Goal: Task Accomplishment & Management: Use online tool/utility

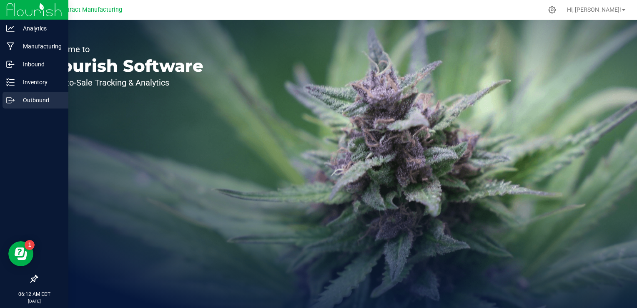
click at [20, 98] on p "Outbound" at bounding box center [40, 100] width 50 height 10
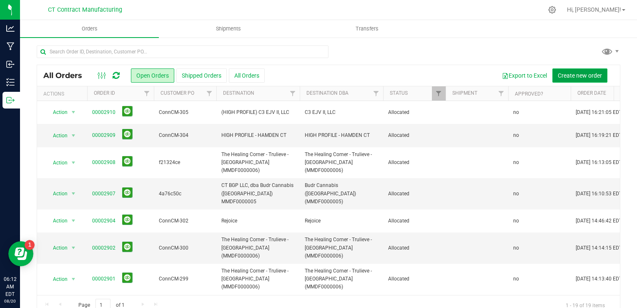
click at [558, 73] on span "Create new order" at bounding box center [580, 75] width 44 height 7
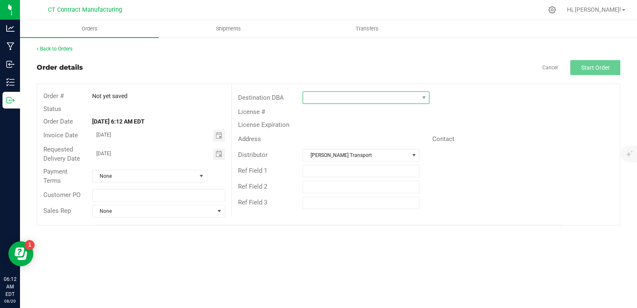
click at [354, 93] on span at bounding box center [361, 98] width 116 height 12
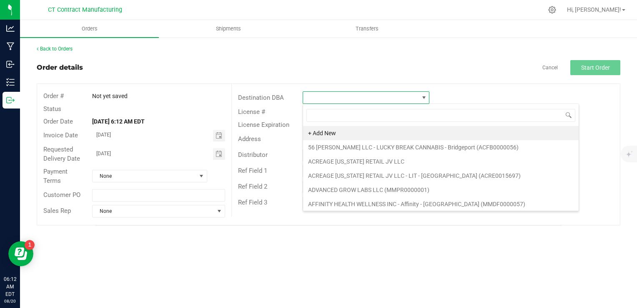
scroll to position [12, 127]
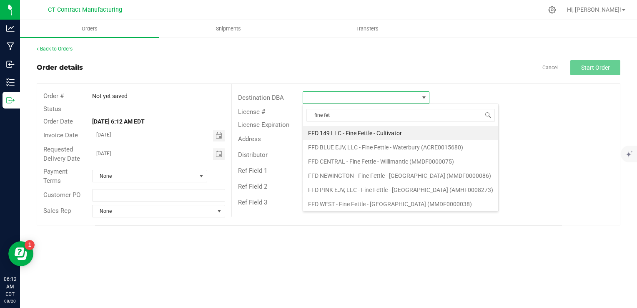
type input "fine fett"
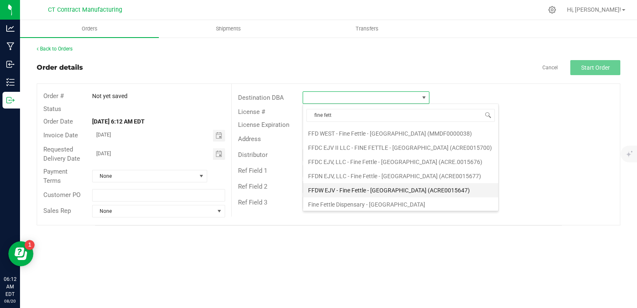
click at [390, 189] on li "FFDW EJV - Fine Fettle - [GEOGRAPHIC_DATA] (ACRE0015647)" at bounding box center [400, 190] width 195 height 14
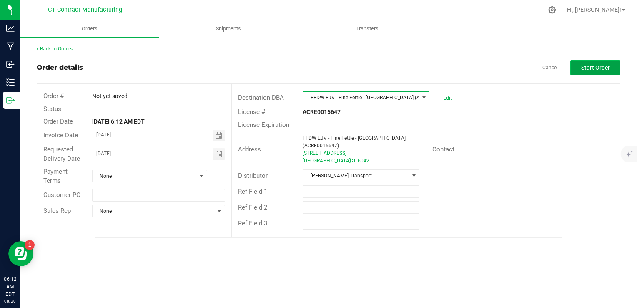
click at [582, 66] on span "Start Order" at bounding box center [596, 67] width 29 height 7
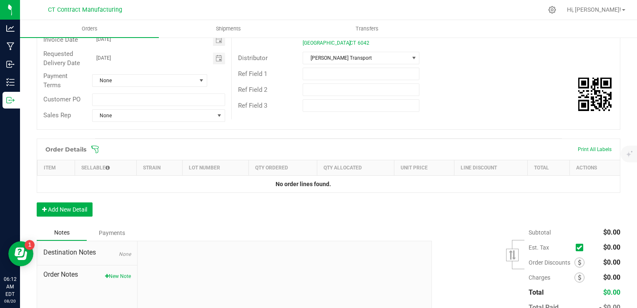
scroll to position [118, 0]
click at [73, 207] on button "Add New Detail" at bounding box center [65, 209] width 56 height 14
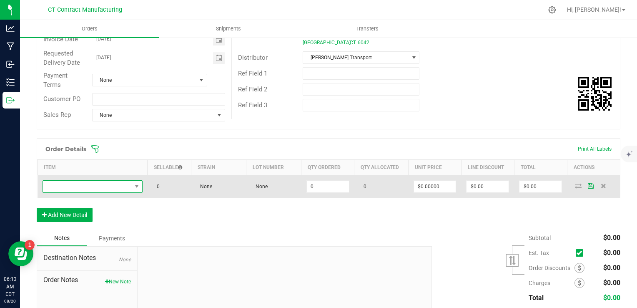
click at [120, 183] on span "NO DATA FOUND" at bounding box center [87, 187] width 89 height 12
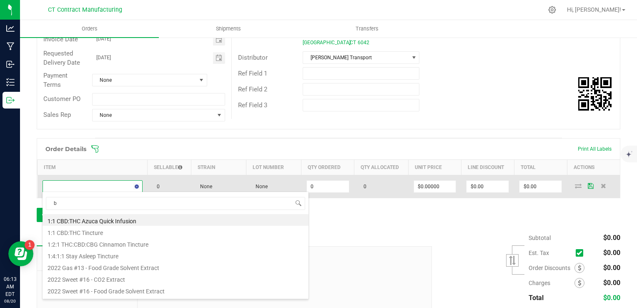
scroll to position [12, 98]
type input "batter"
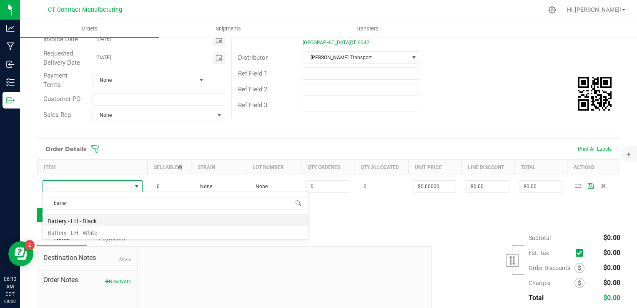
click at [129, 221] on li "Battery - LH - Black" at bounding box center [176, 220] width 266 height 12
type input "0 ea"
type input "$2.50000"
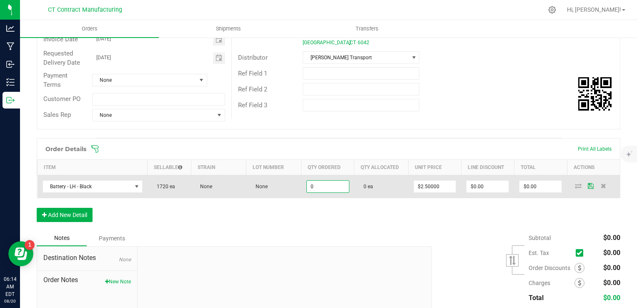
click at [312, 188] on input "0" at bounding box center [328, 187] width 42 height 12
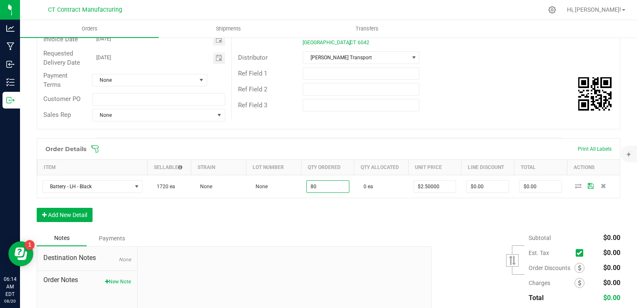
type input "80 ea"
type input "$200.00"
click at [364, 217] on div "Order Details Print All Labels Item Sellable Strain Lot Number Qty Ordered Qty …" at bounding box center [329, 184] width 584 height 92
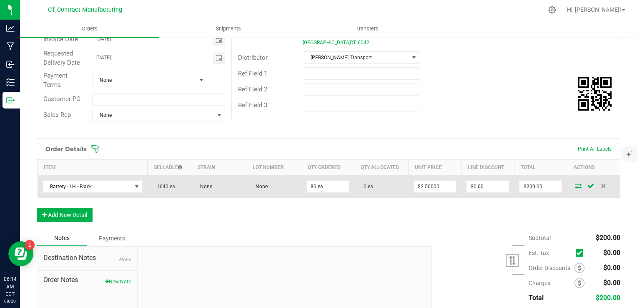
click at [575, 185] on icon at bounding box center [578, 185] width 7 height 5
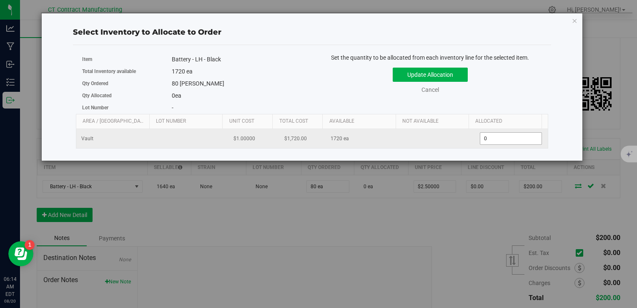
click at [480, 136] on span "0 0" at bounding box center [511, 138] width 62 height 13
type input "80"
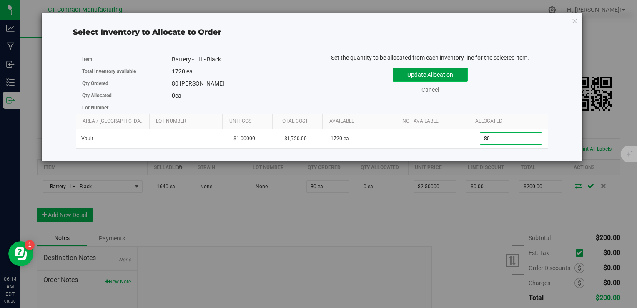
type input "80"
click at [454, 69] on button "Update Allocation" at bounding box center [430, 75] width 75 height 14
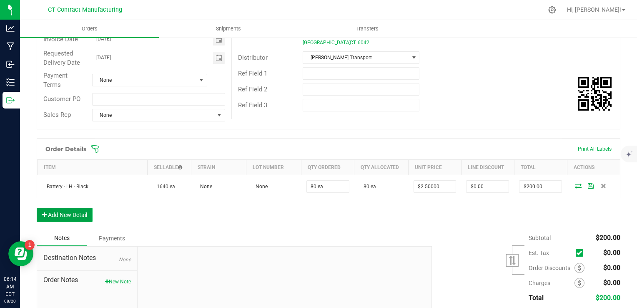
click at [85, 214] on button "Add New Detail" at bounding box center [65, 215] width 56 height 14
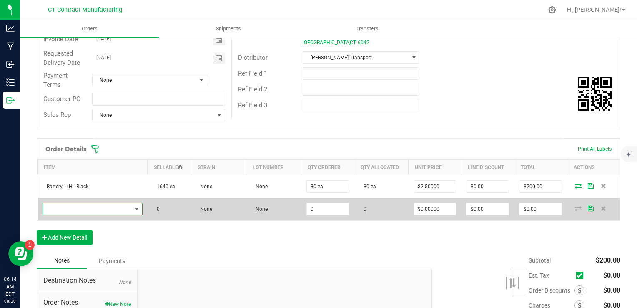
click at [82, 204] on span "NO DATA FOUND" at bounding box center [87, 209] width 89 height 12
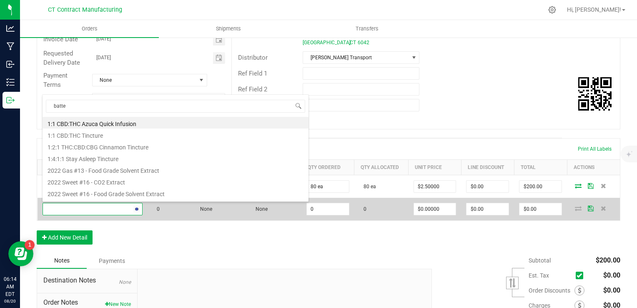
type input "batter"
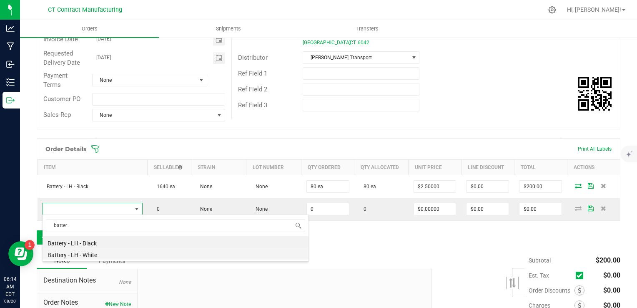
click at [106, 254] on li "Battery - LH - White" at bounding box center [176, 254] width 266 height 12
type input "0 ea"
type input "$2.50000"
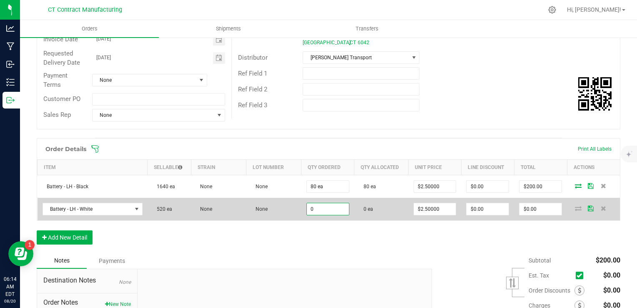
click at [314, 208] on input "0" at bounding box center [328, 209] width 42 height 12
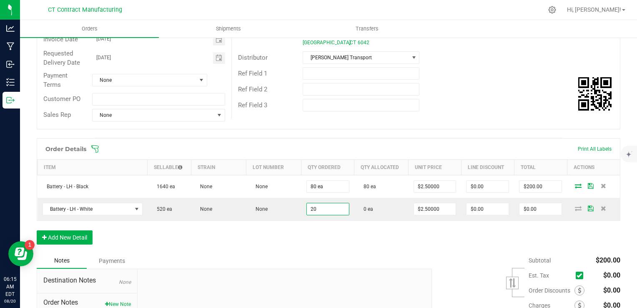
type input "20 ea"
type input "$50.00"
click at [396, 249] on div "Order Details Print All Labels Item Sellable Strain Lot Number Qty Ordered Qty …" at bounding box center [329, 195] width 584 height 115
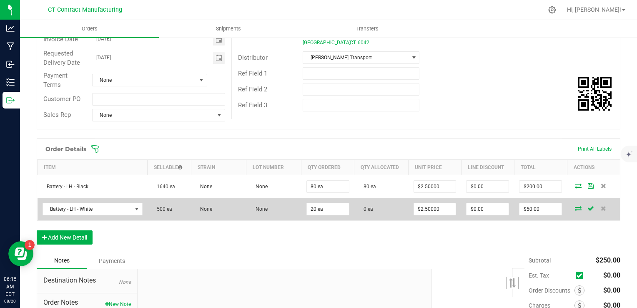
click at [575, 206] on icon at bounding box center [578, 208] width 7 height 5
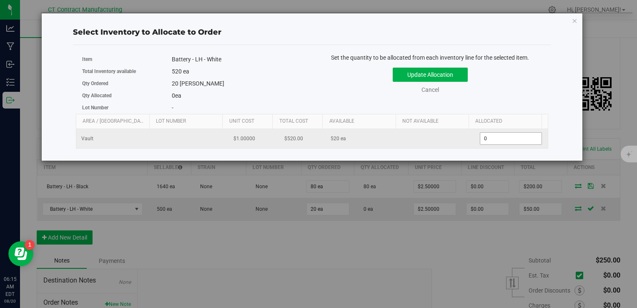
click at [480, 139] on span "0 0" at bounding box center [511, 138] width 62 height 13
type input "20"
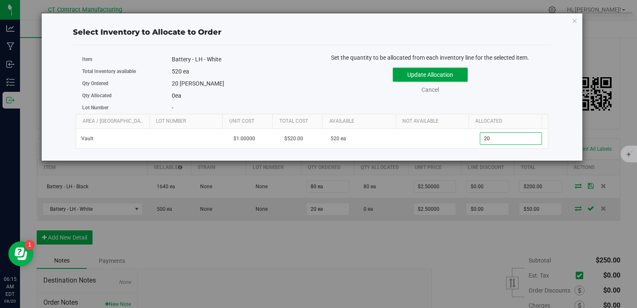
type input "20"
click at [447, 73] on button "Update Allocation" at bounding box center [430, 75] width 75 height 14
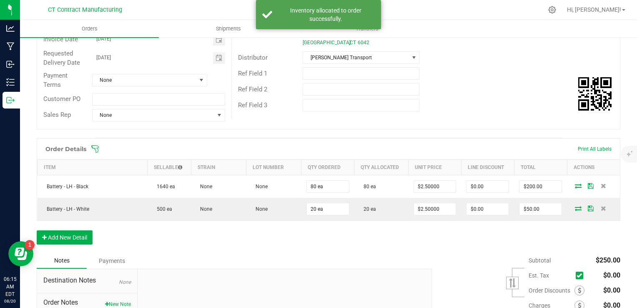
click at [353, 248] on div "Order Details Print All Labels Item Sellable Strain Lot Number Qty Ordered Qty …" at bounding box center [329, 195] width 584 height 115
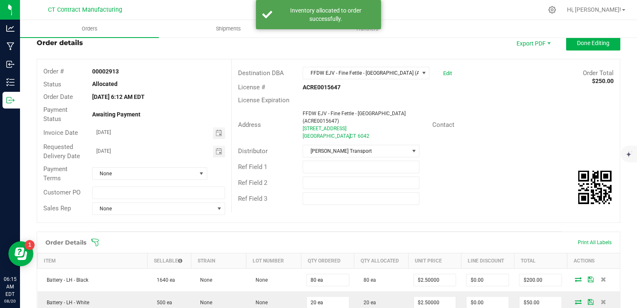
scroll to position [172, 0]
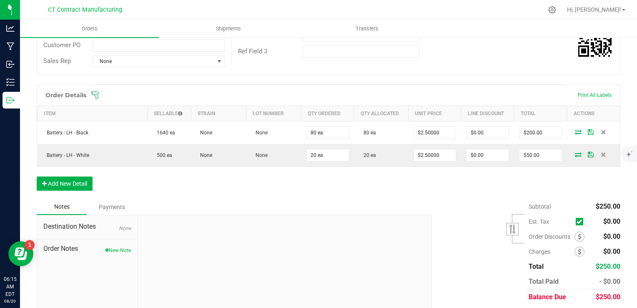
click at [130, 247] on div "Destination Notes None Order Notes New Note" at bounding box center [87, 271] width 101 height 112
click at [124, 248] on button "New Note" at bounding box center [118, 251] width 26 height 8
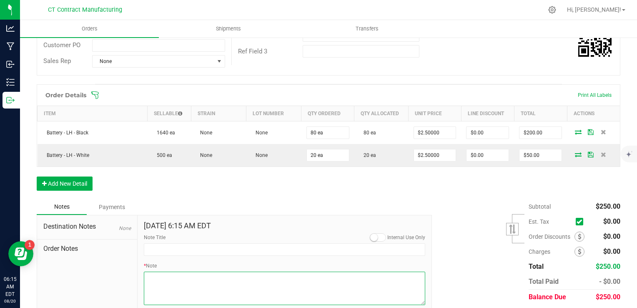
click at [192, 285] on textarea "* Note" at bounding box center [285, 288] width 282 height 33
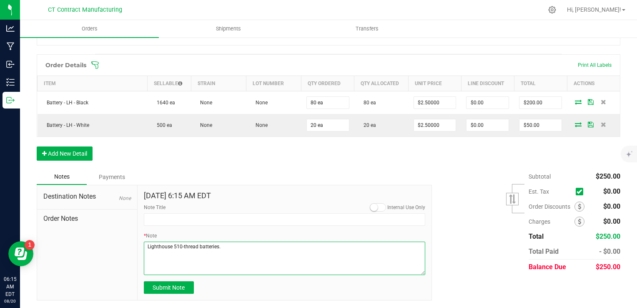
scroll to position [202, 0]
type textarea "Lighthouse 510-thread batteries."
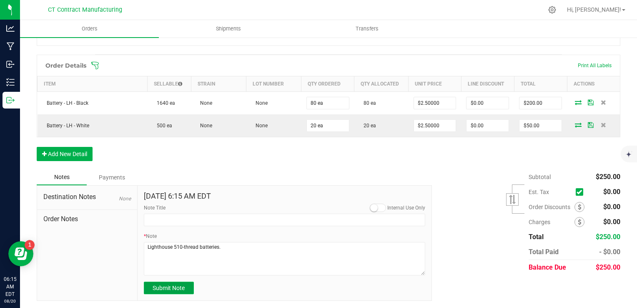
click at [187, 288] on button "Submit Note" at bounding box center [169, 288] width 50 height 13
type input "[DATE] 6:15 AM EDT"
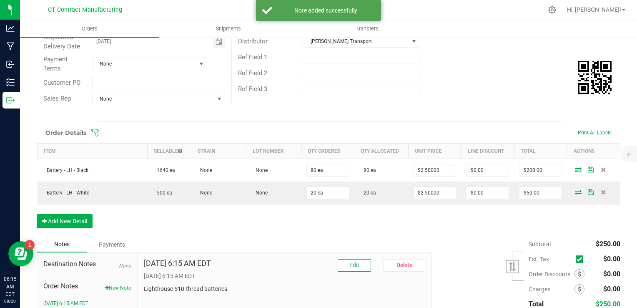
scroll to position [29, 0]
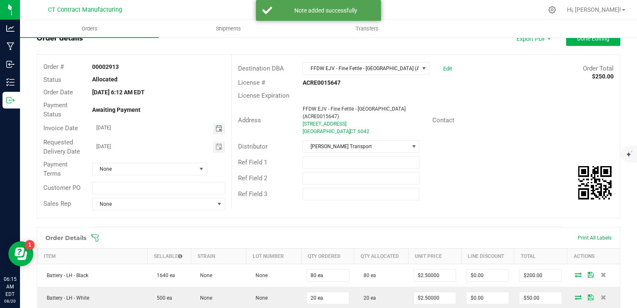
click at [216, 129] on span "Toggle calendar" at bounding box center [219, 128] width 7 height 7
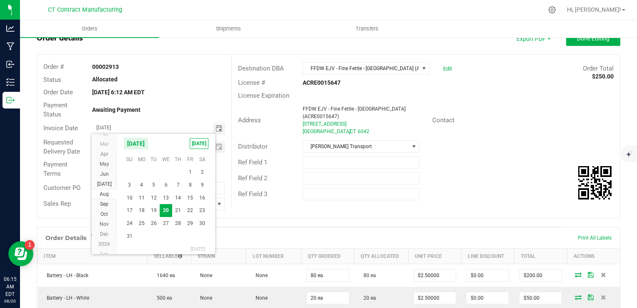
click at [161, 208] on span "20" at bounding box center [166, 210] width 12 height 13
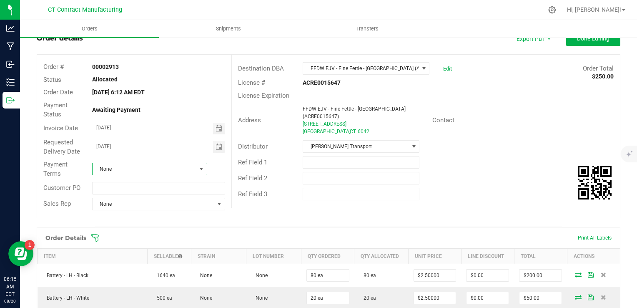
click at [150, 169] on span "None" at bounding box center [145, 169] width 104 height 12
click at [123, 200] on li "Due on Receipt" at bounding box center [148, 199] width 113 height 14
click at [579, 40] on span "Done Editing" at bounding box center [593, 38] width 33 height 7
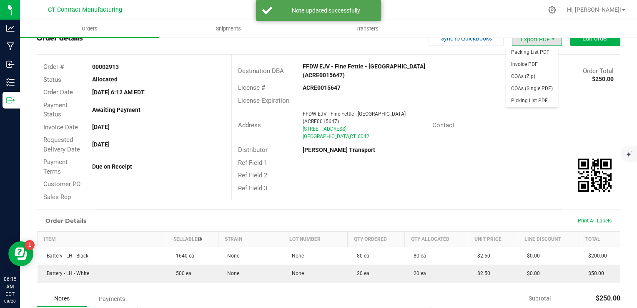
click at [537, 41] on span "Export PDF" at bounding box center [537, 38] width 50 height 15
click at [537, 51] on span "Packing List PDF" at bounding box center [532, 52] width 52 height 12
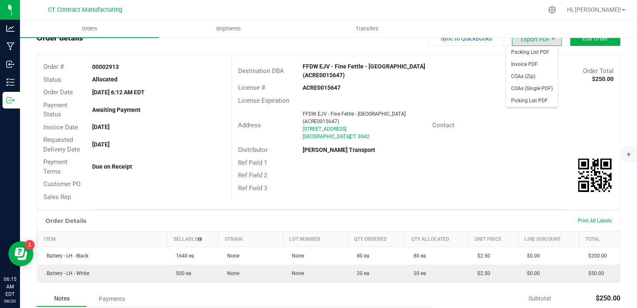
click at [517, 43] on span "Export PDF" at bounding box center [537, 38] width 50 height 15
click at [521, 63] on span "Invoice PDF" at bounding box center [532, 64] width 52 height 12
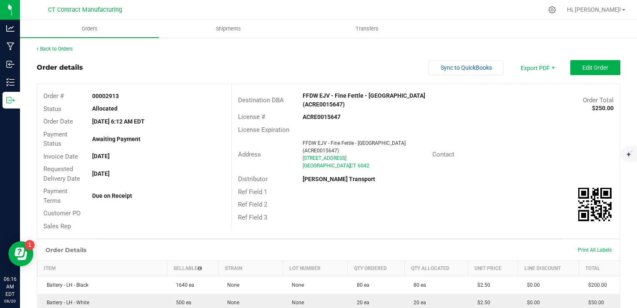
scroll to position [1, 0]
click at [233, 36] on uib-tab-heading "Shipments" at bounding box center [228, 28] width 138 height 17
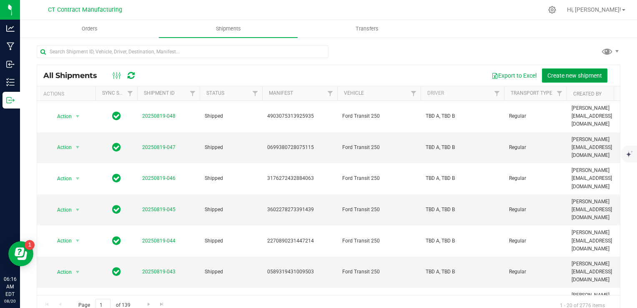
click at [566, 74] on span "Create new shipment" at bounding box center [575, 75] width 55 height 7
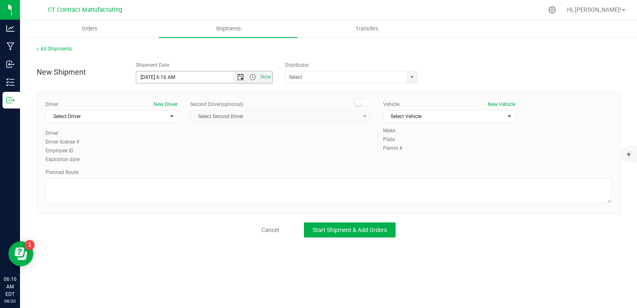
click at [241, 78] on span "Open the date view" at bounding box center [240, 77] width 7 height 7
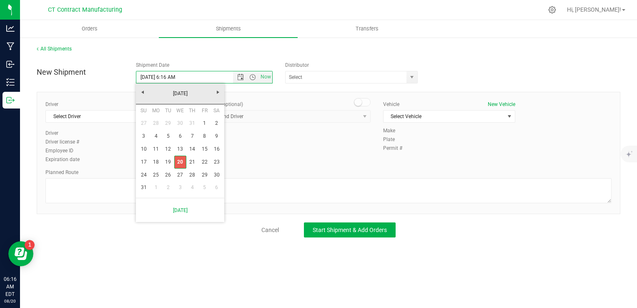
click at [179, 161] on link "20" at bounding box center [180, 162] width 12 height 13
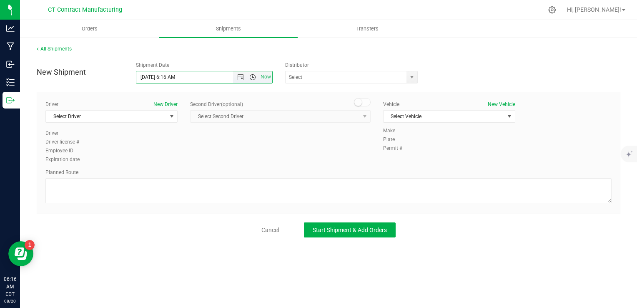
click at [251, 76] on span "Open the time view" at bounding box center [252, 77] width 7 height 7
click at [210, 153] on li "11:30 AM" at bounding box center [203, 154] width 135 height 11
type input "[DATE] 11:30 AM"
click at [408, 74] on span "select" at bounding box center [412, 77] width 10 height 12
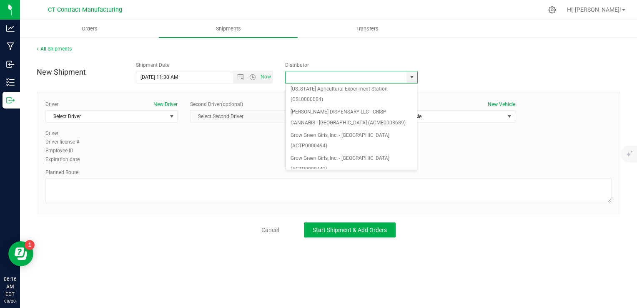
scroll to position [78, 0]
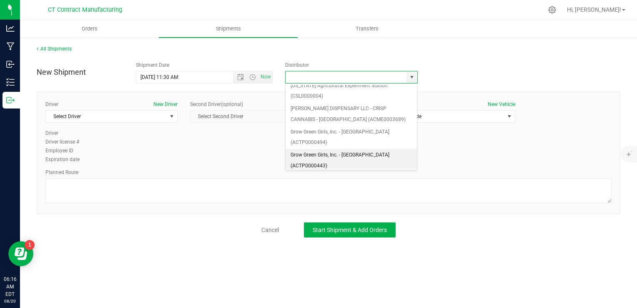
click at [394, 149] on li "Grow Green Girls, Inc. - [GEOGRAPHIC_DATA] (ACTP0000443)" at bounding box center [352, 160] width 132 height 23
type input "Grow Green Girls, Inc. - [GEOGRAPHIC_DATA] (ACTP0000443)"
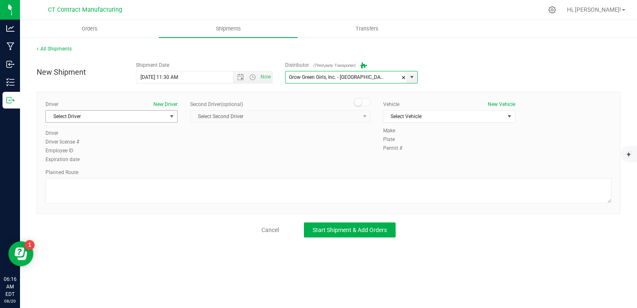
click at [153, 120] on span "Select Driver" at bounding box center [106, 117] width 121 height 12
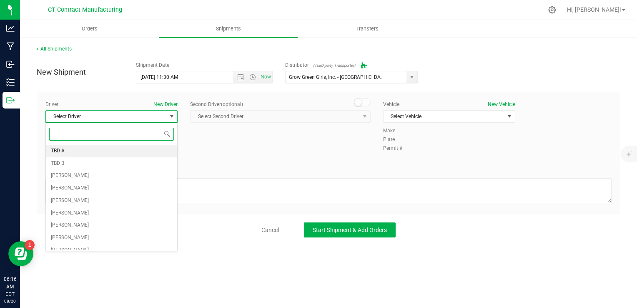
click at [150, 149] on li "TBD A" at bounding box center [111, 151] width 131 height 13
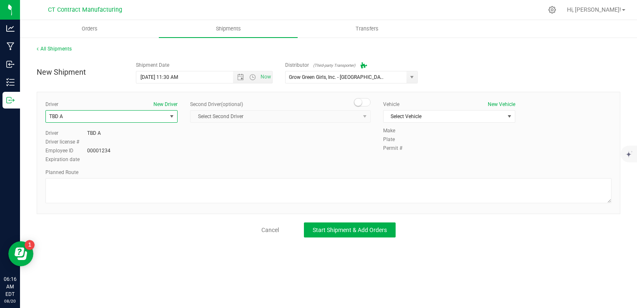
click at [366, 101] on span at bounding box center [362, 102] width 17 height 8
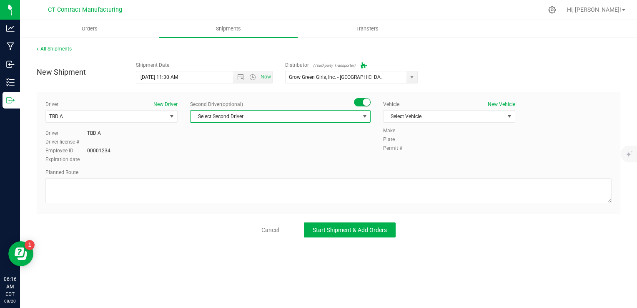
click at [340, 116] on span "Select Second Driver" at bounding box center [275, 117] width 169 height 12
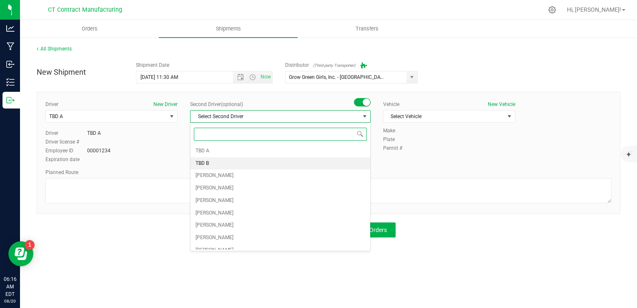
click at [326, 163] on li "TBD B" at bounding box center [281, 163] width 180 height 13
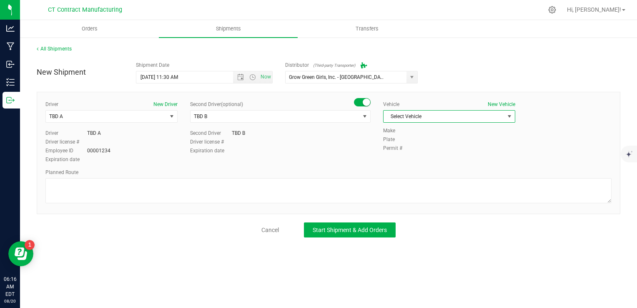
click at [435, 117] on span "Select Vehicle" at bounding box center [444, 117] width 121 height 12
click at [444, 148] on li "Ford Transit 250" at bounding box center [449, 143] width 131 height 13
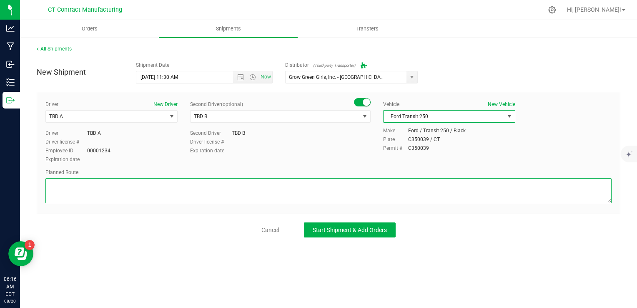
click at [378, 192] on textarea at bounding box center [328, 190] width 567 height 25
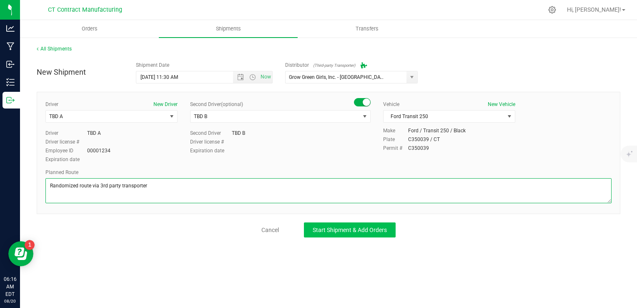
type textarea "Randomized route via 3rd party transporter"
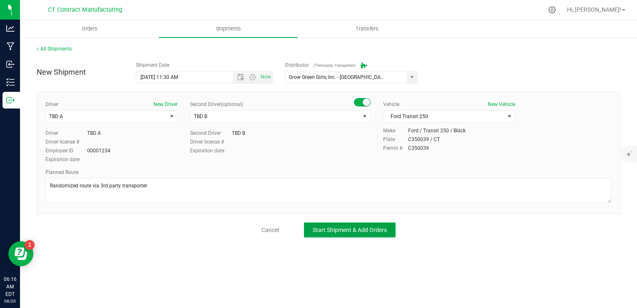
click at [356, 227] on span "Start Shipment & Add Orders" at bounding box center [350, 230] width 74 height 7
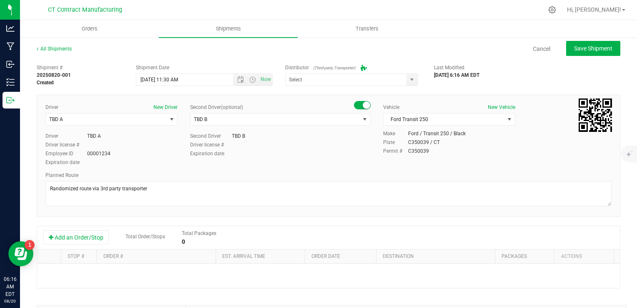
type input "Grow Green Girls, Inc. - [GEOGRAPHIC_DATA] (ACTP0000443)"
click at [87, 235] on button "Add an Order/Stop" at bounding box center [76, 237] width 66 height 14
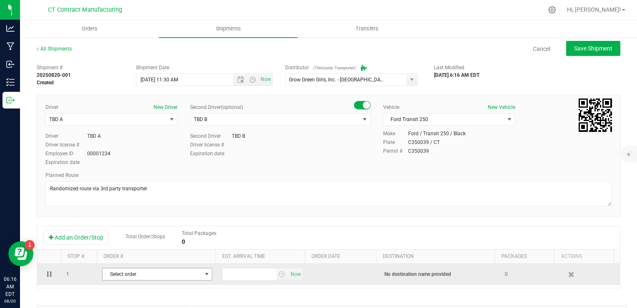
click at [159, 279] on span "Select order" at bounding box center [152, 274] width 99 height 12
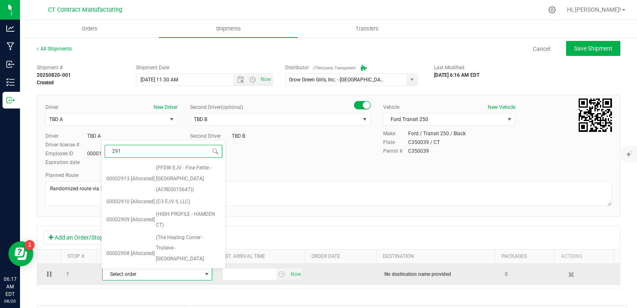
type input "2913"
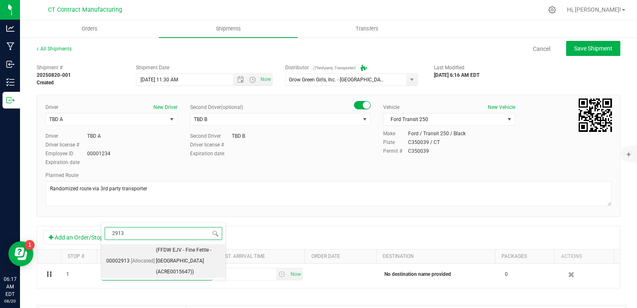
click at [145, 257] on span "[Allocated]" at bounding box center [143, 261] width 24 height 11
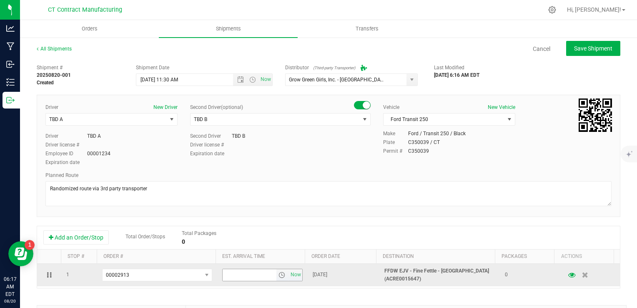
click at [279, 275] on span "select" at bounding box center [282, 275] width 7 height 7
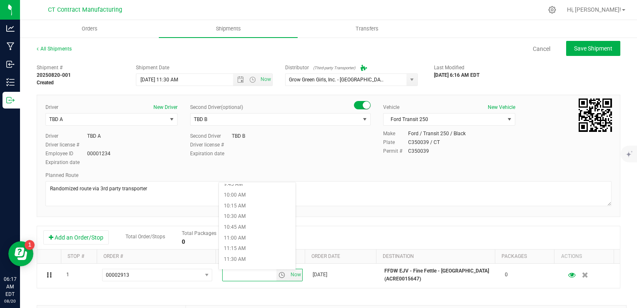
scroll to position [423, 0]
click at [257, 259] on li "11:30 AM" at bounding box center [257, 259] width 77 height 11
click at [373, 219] on div "Shipment # 20250820-001 Created Shipment Date [DATE] 11:30 AM Now Distributor (…" at bounding box center [329, 239] width 584 height 358
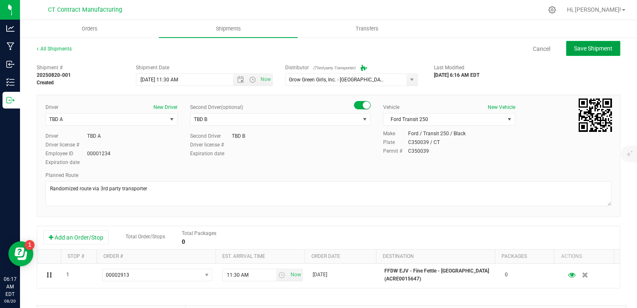
click at [590, 46] on span "Save Shipment" at bounding box center [593, 48] width 38 height 7
type input "[DATE] 3:30 PM"
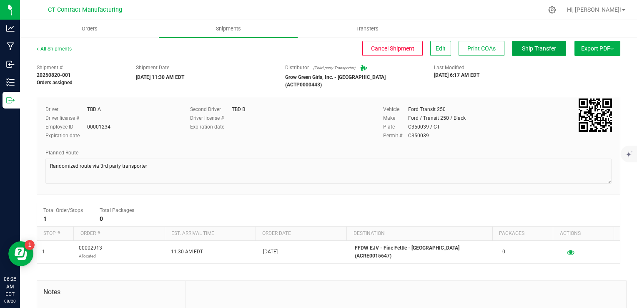
click at [522, 47] on span "Ship Transfer" at bounding box center [539, 48] width 34 height 7
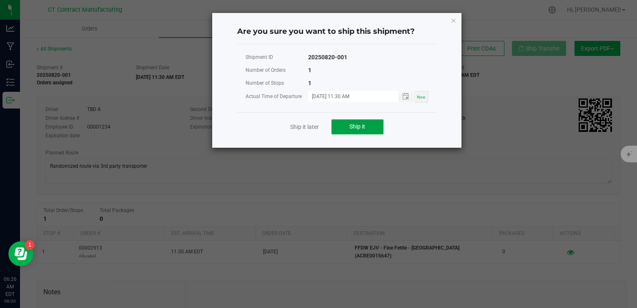
click at [352, 131] on button "Ship it" at bounding box center [358, 126] width 52 height 15
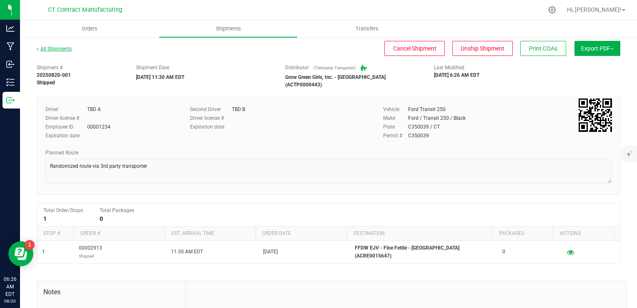
click at [66, 51] on link "All Shipments" at bounding box center [54, 49] width 35 height 6
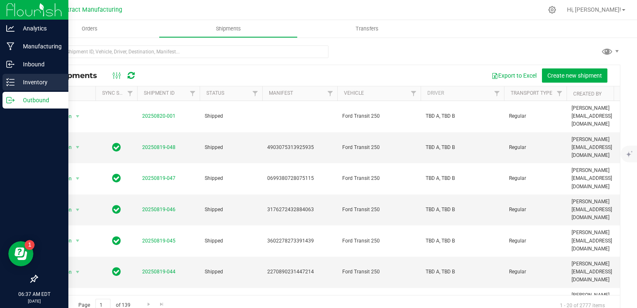
click at [16, 81] on p "Inventory" at bounding box center [40, 82] width 50 height 10
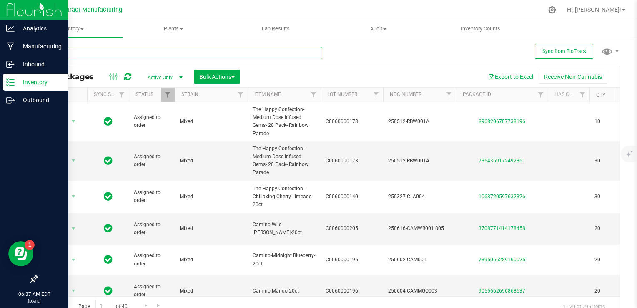
click at [104, 55] on input "text" at bounding box center [180, 53] width 286 height 13
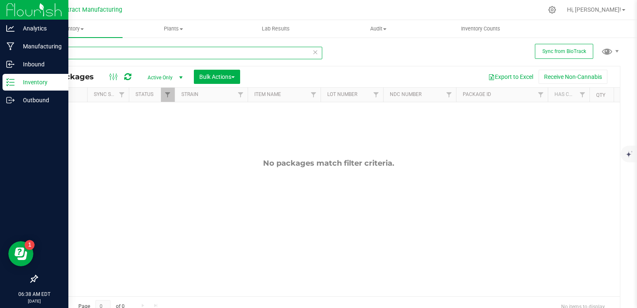
click at [69, 50] on input "battery" at bounding box center [180, 53] width 286 height 13
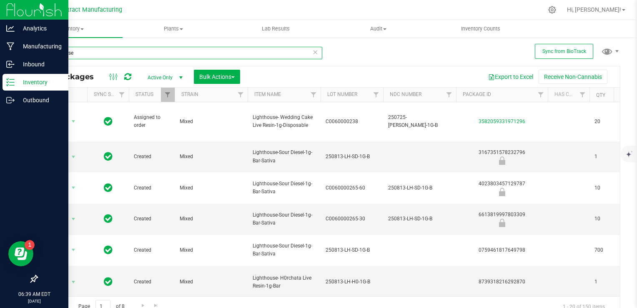
click at [69, 50] on input "lighthouse" at bounding box center [180, 53] width 286 height 13
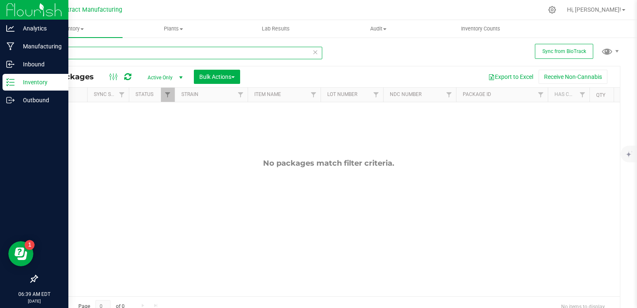
click at [69, 50] on input "battery" at bounding box center [180, 53] width 286 height 13
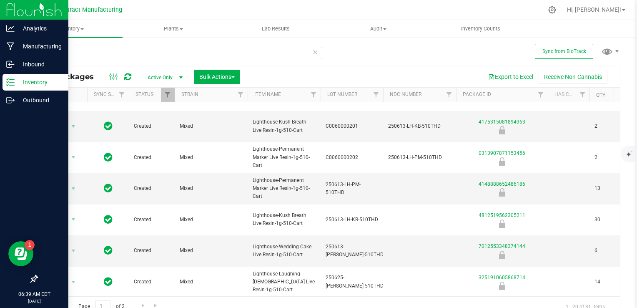
scroll to position [346, 0]
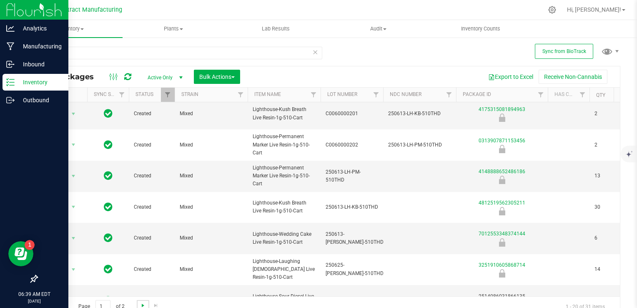
click at [141, 305] on span "Go to the next page" at bounding box center [143, 305] width 7 height 7
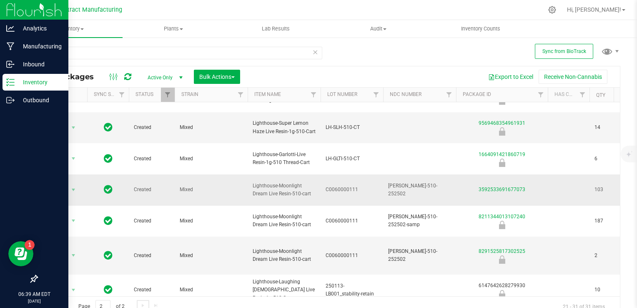
scroll to position [98, 0]
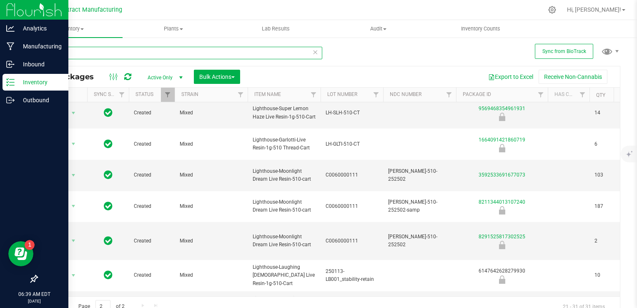
click at [66, 53] on input "510-" at bounding box center [180, 53] width 286 height 13
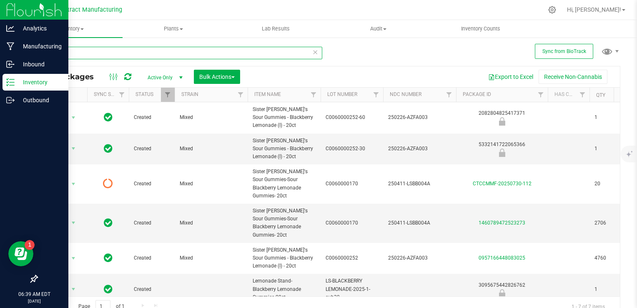
click at [96, 52] on input "black" at bounding box center [180, 53] width 286 height 13
type input "white"
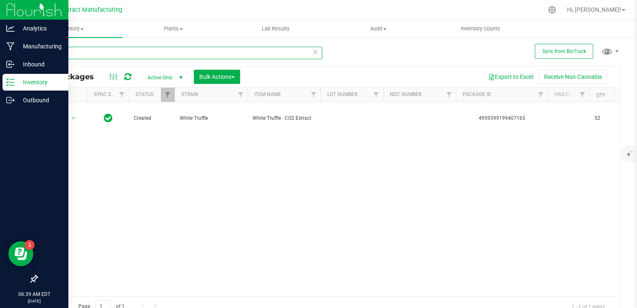
click at [96, 52] on input "white" at bounding box center [180, 53] width 286 height 13
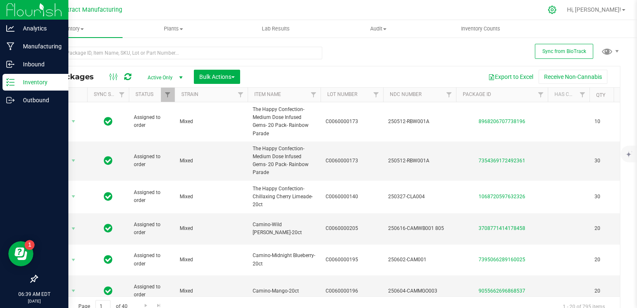
click at [557, 11] on icon at bounding box center [552, 9] width 9 height 9
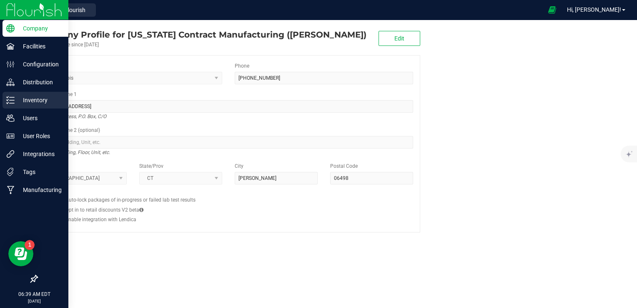
click at [29, 98] on p "Inventory" at bounding box center [40, 100] width 50 height 10
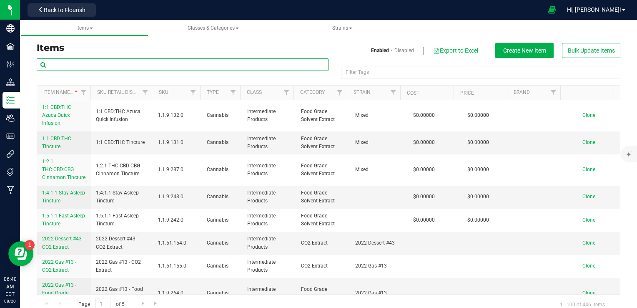
click at [103, 62] on input "text" at bounding box center [183, 64] width 292 height 13
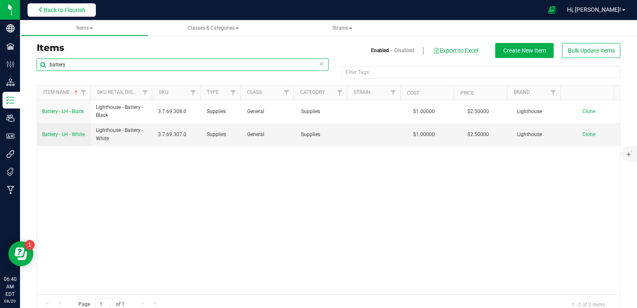
type input "battery"
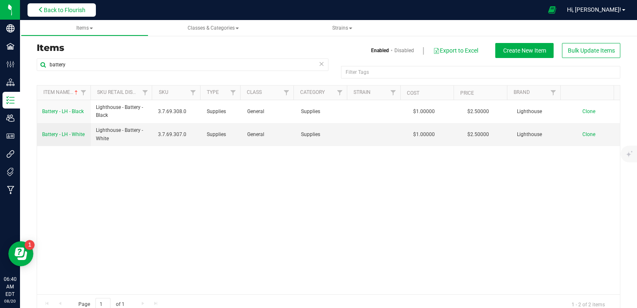
click at [57, 12] on span "Back to Flourish" at bounding box center [65, 10] width 42 height 7
